Goal: Information Seeking & Learning: Learn about a topic

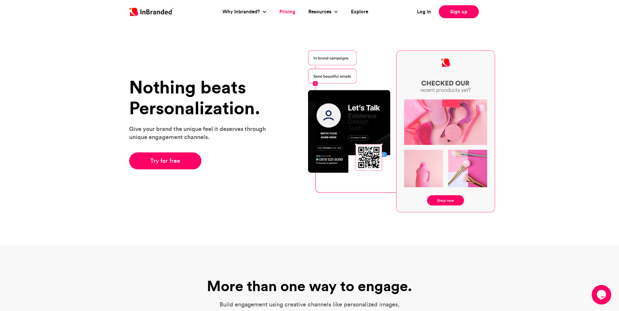
click at [286, 12] on link "Pricing" at bounding box center [287, 11] width 16 height 7
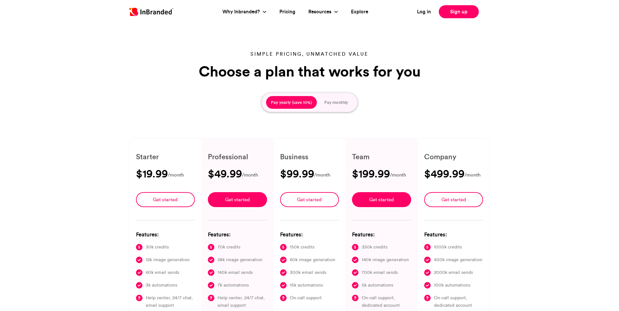
type input "****"
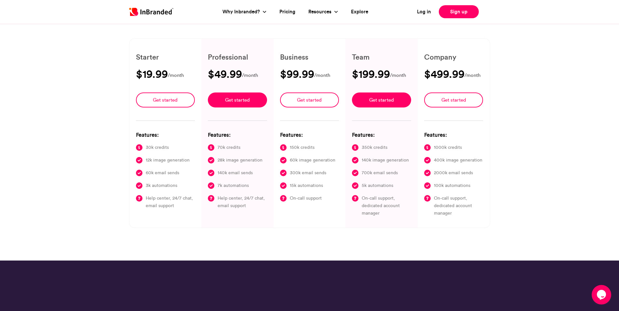
click at [143, 11] on img at bounding box center [151, 12] width 44 height 8
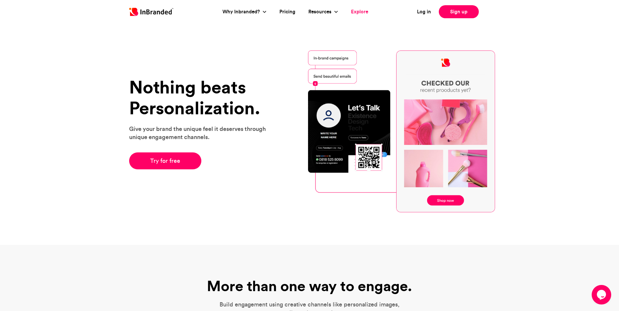
click at [355, 11] on link "Explore" at bounding box center [359, 11] width 17 height 7
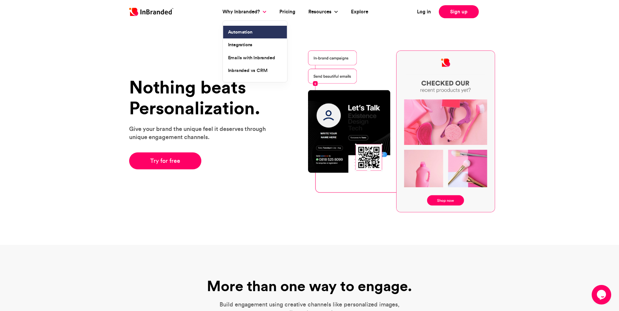
click at [237, 30] on link "Automation" at bounding box center [255, 32] width 64 height 13
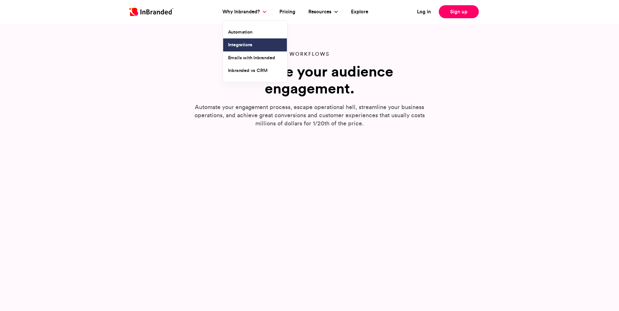
click at [241, 40] on link "Integrations" at bounding box center [255, 44] width 64 height 13
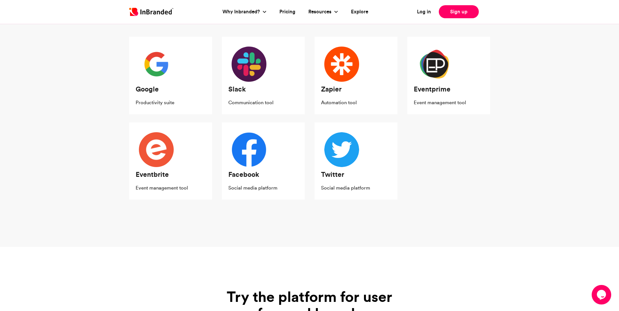
click at [246, 152] on img at bounding box center [249, 149] width 35 height 35
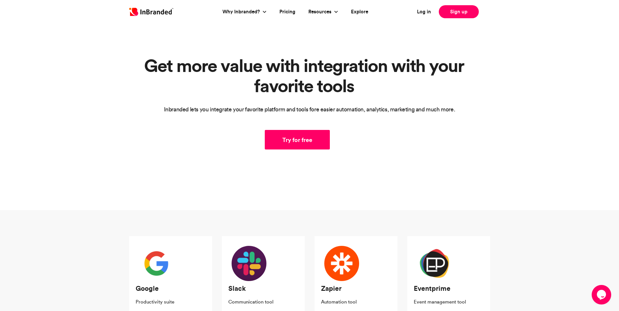
click at [148, 10] on img at bounding box center [151, 12] width 44 height 8
